Goal: Obtain resource: Download file/media

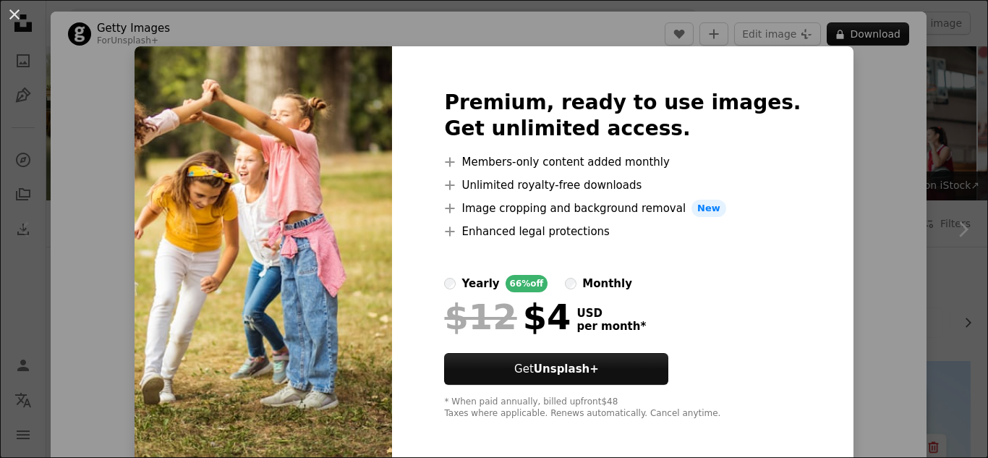
scroll to position [25, 0]
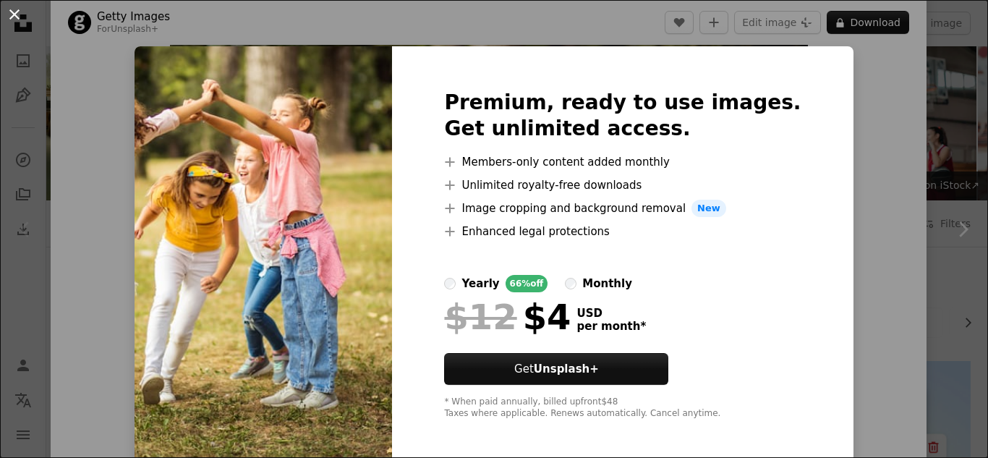
click at [14, 13] on button "An X shape" at bounding box center [14, 14] width 17 height 17
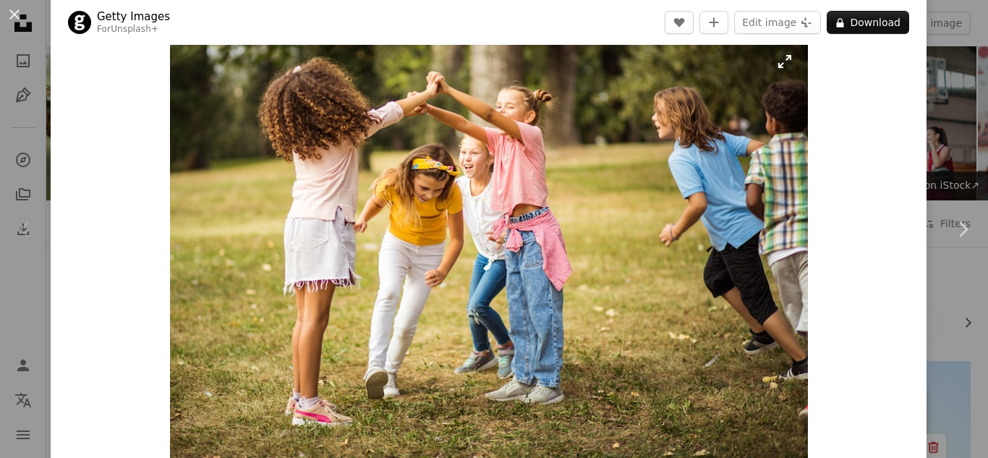
click at [554, 103] on img "Zoom in on this image" at bounding box center [489, 248] width 638 height 420
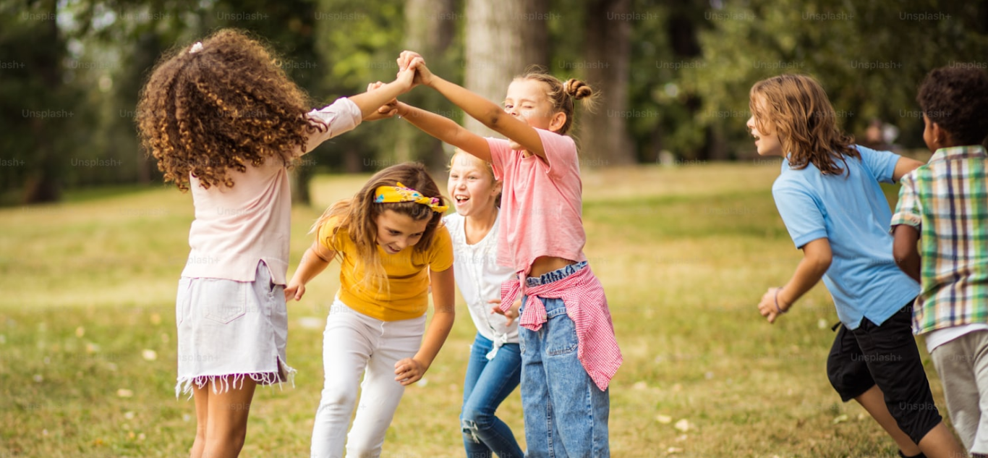
scroll to position [90, 0]
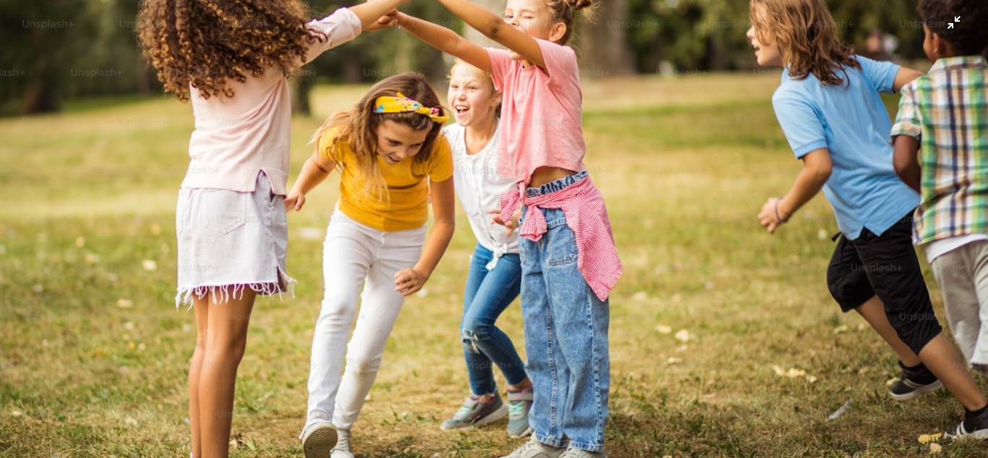
click at [554, 103] on img "Zoom out on this image" at bounding box center [494, 235] width 990 height 651
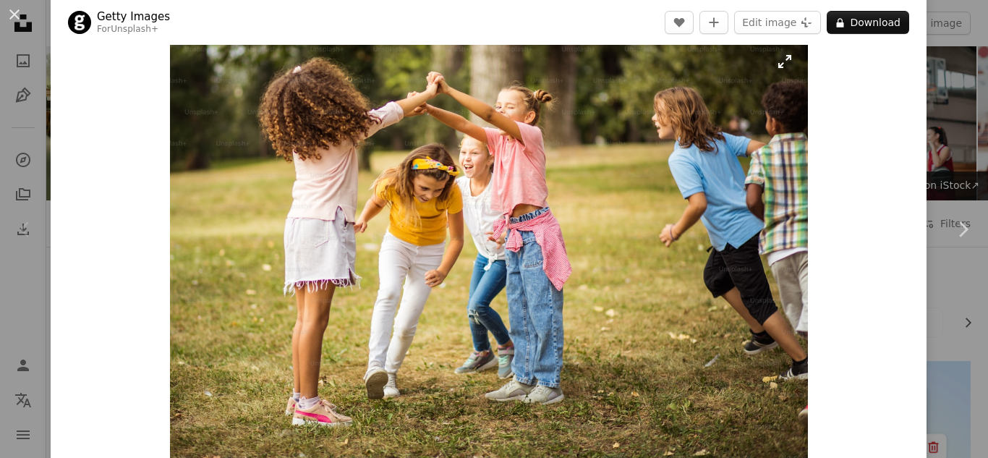
click at [554, 103] on img "Zoom in on this image" at bounding box center [489, 248] width 638 height 420
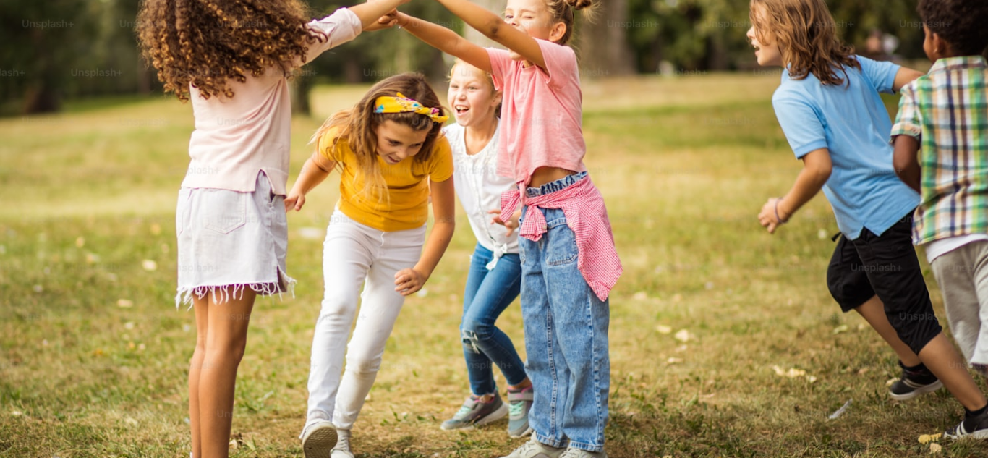
click at [551, 103] on img "Zoom out on this image" at bounding box center [494, 235] width 990 height 651
